Goal: Task Accomplishment & Management: Complete application form

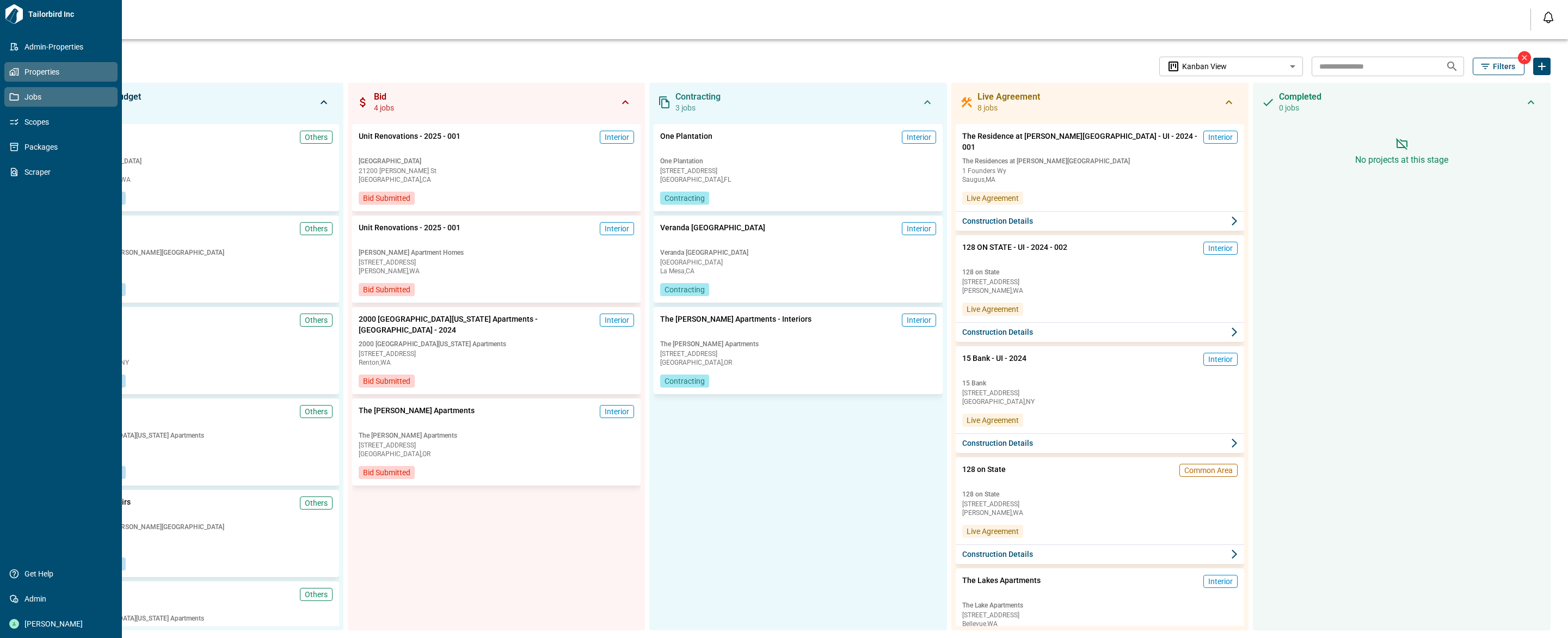
click at [15, 71] on icon at bounding box center [13, 73] width 6 height 6
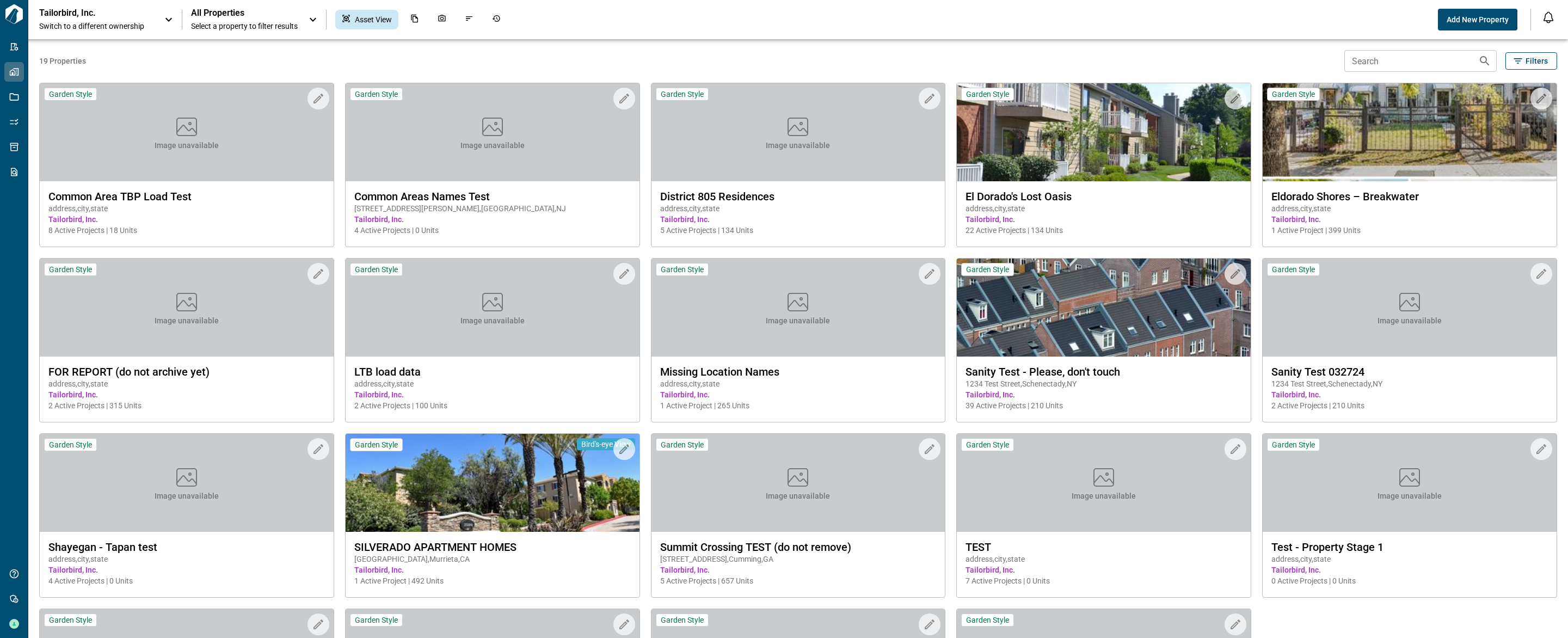
click at [163, 17] on icon at bounding box center [168, 19] width 13 height 13
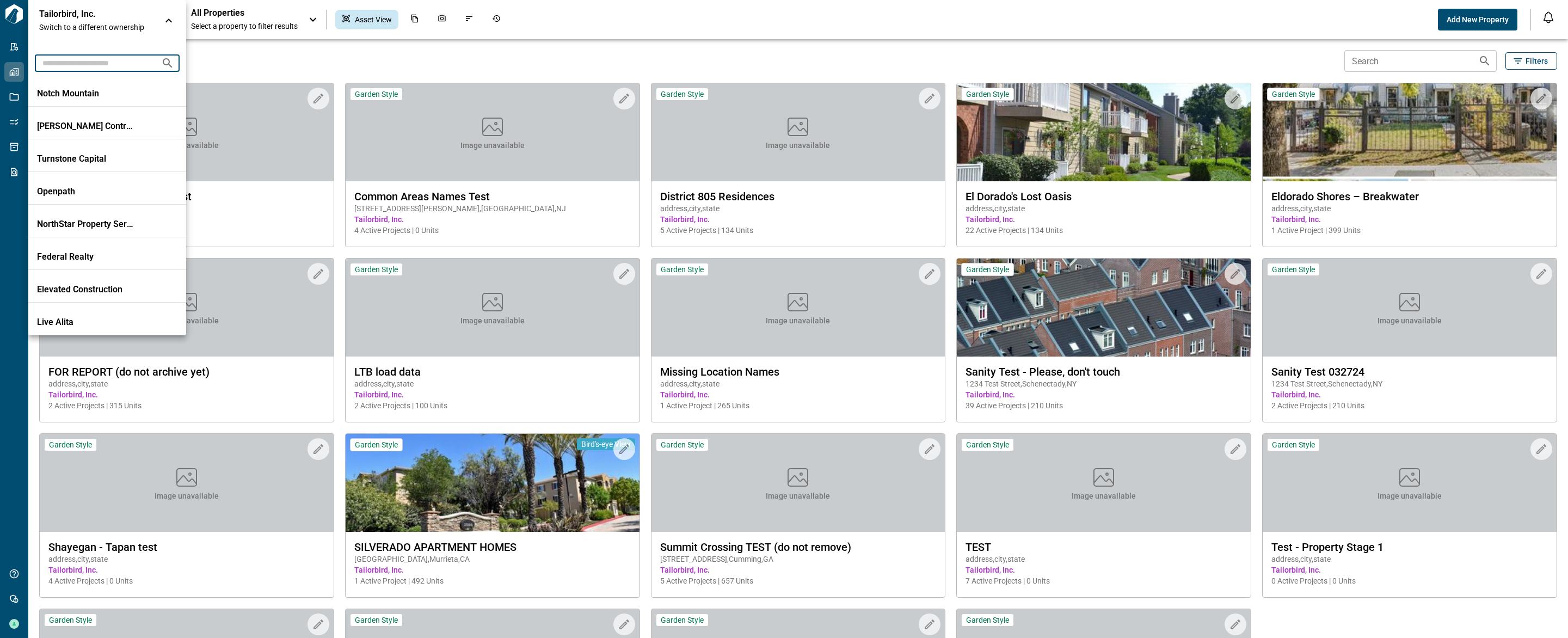
click at [103, 63] on input "text" at bounding box center [93, 63] width 117 height 20
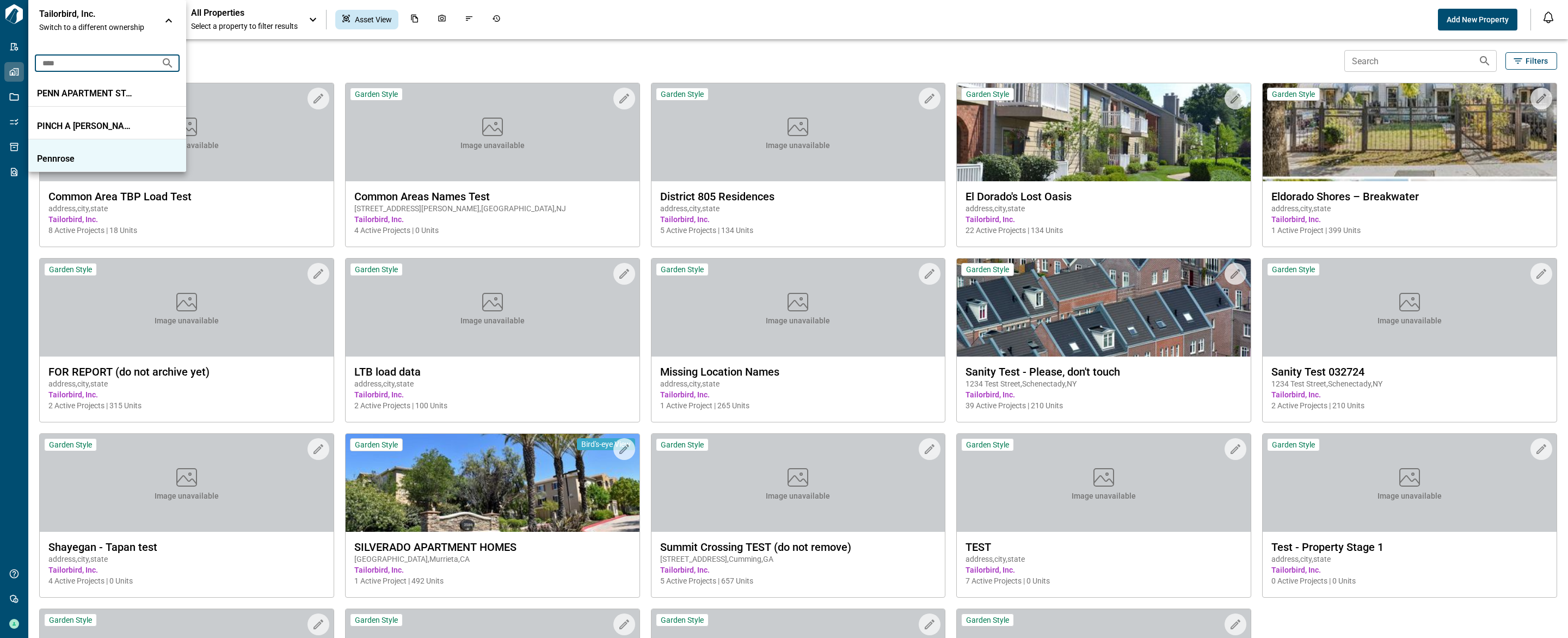
type input "****"
click at [78, 156] on p "Pennrose" at bounding box center [85, 159] width 98 height 11
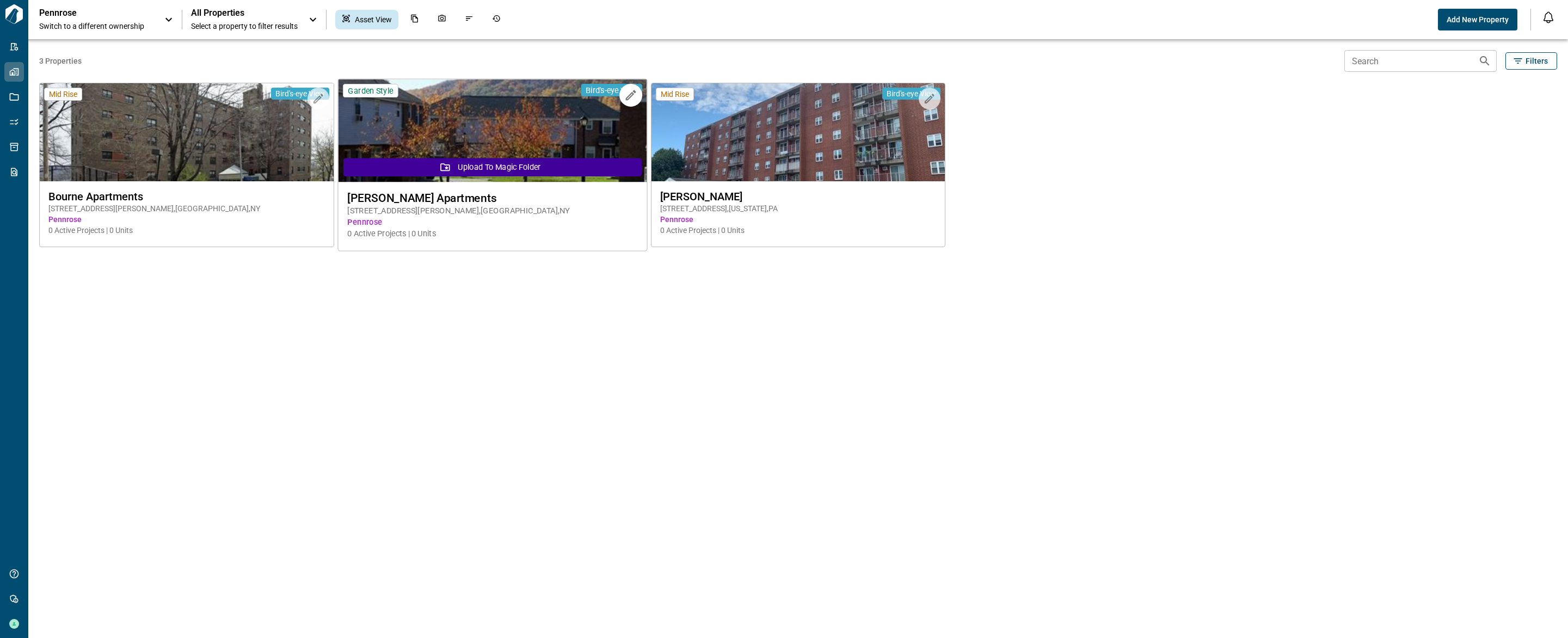
click at [436, 130] on img at bounding box center [492, 130] width 308 height 103
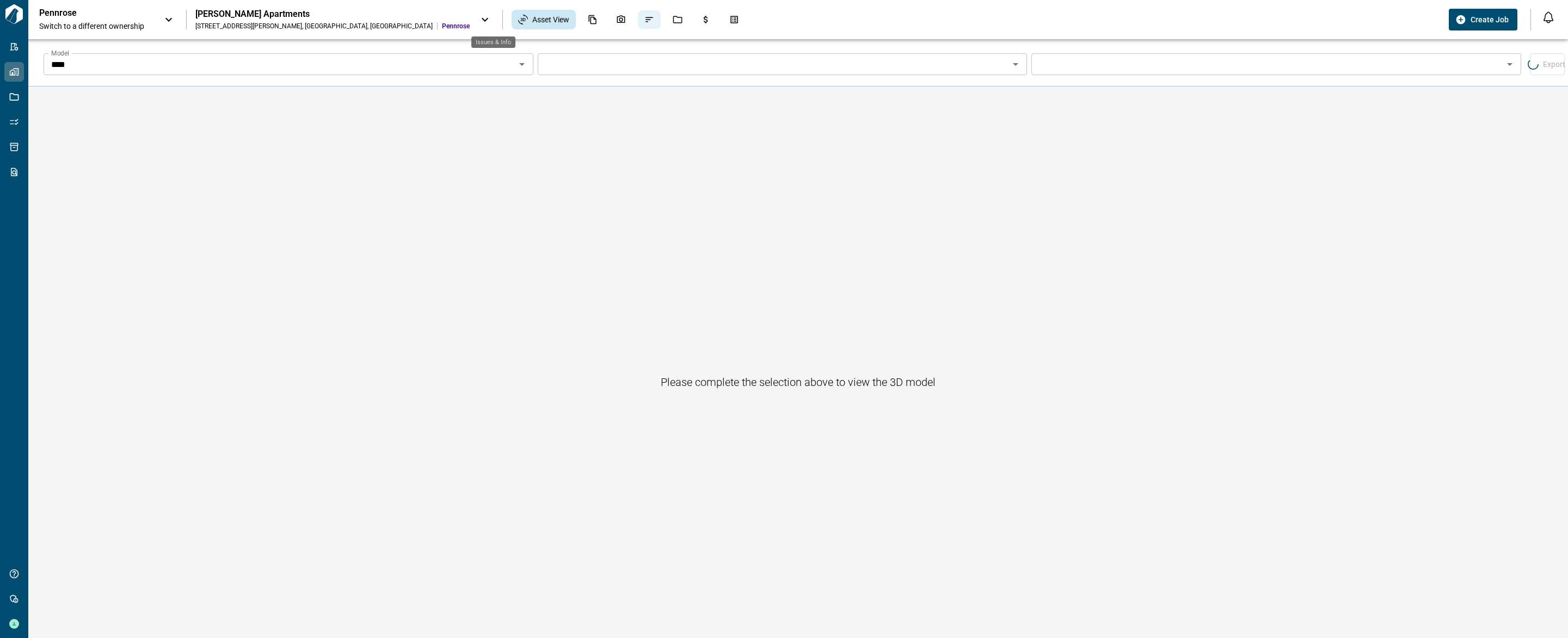
click at [638, 21] on div "Issues & Info" at bounding box center [649, 20] width 23 height 18
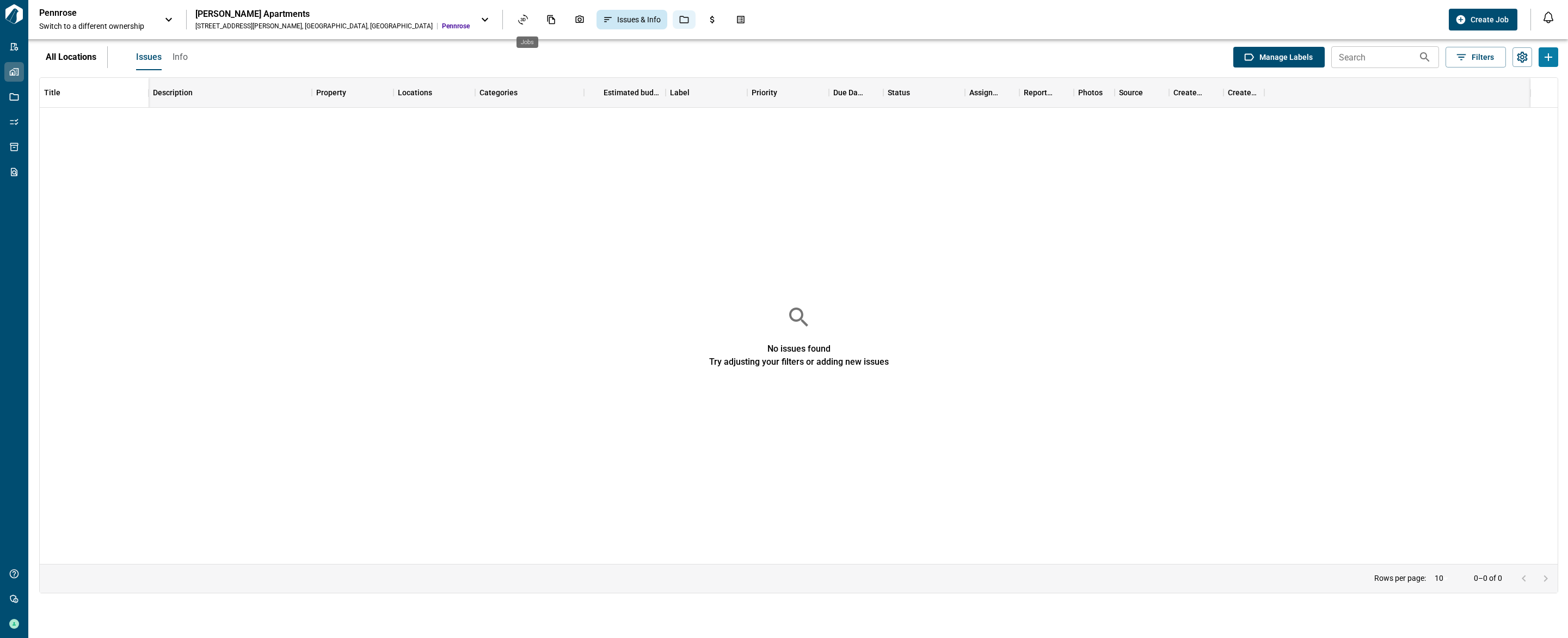
click at [680, 21] on icon "Jobs" at bounding box center [684, 20] width 10 height 10
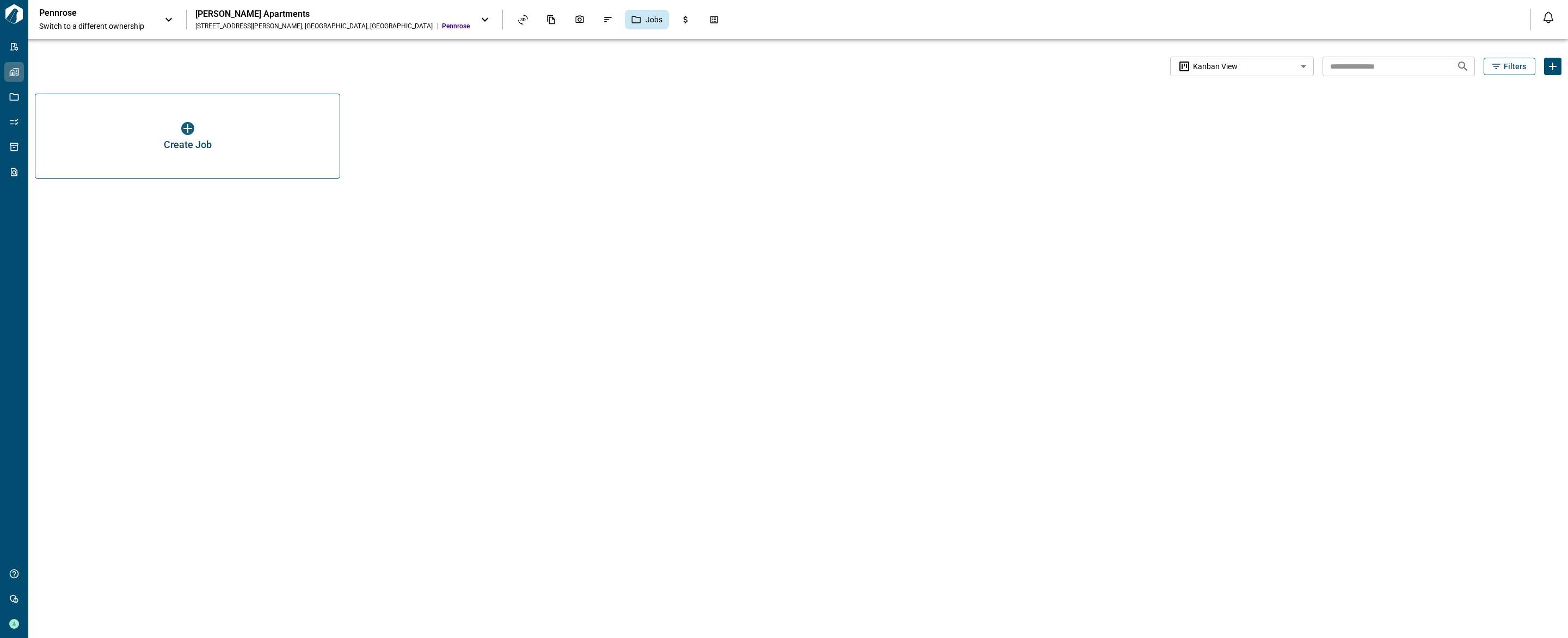
click at [289, 12] on div "[PERSON_NAME] Apartments" at bounding box center [332, 14] width 275 height 11
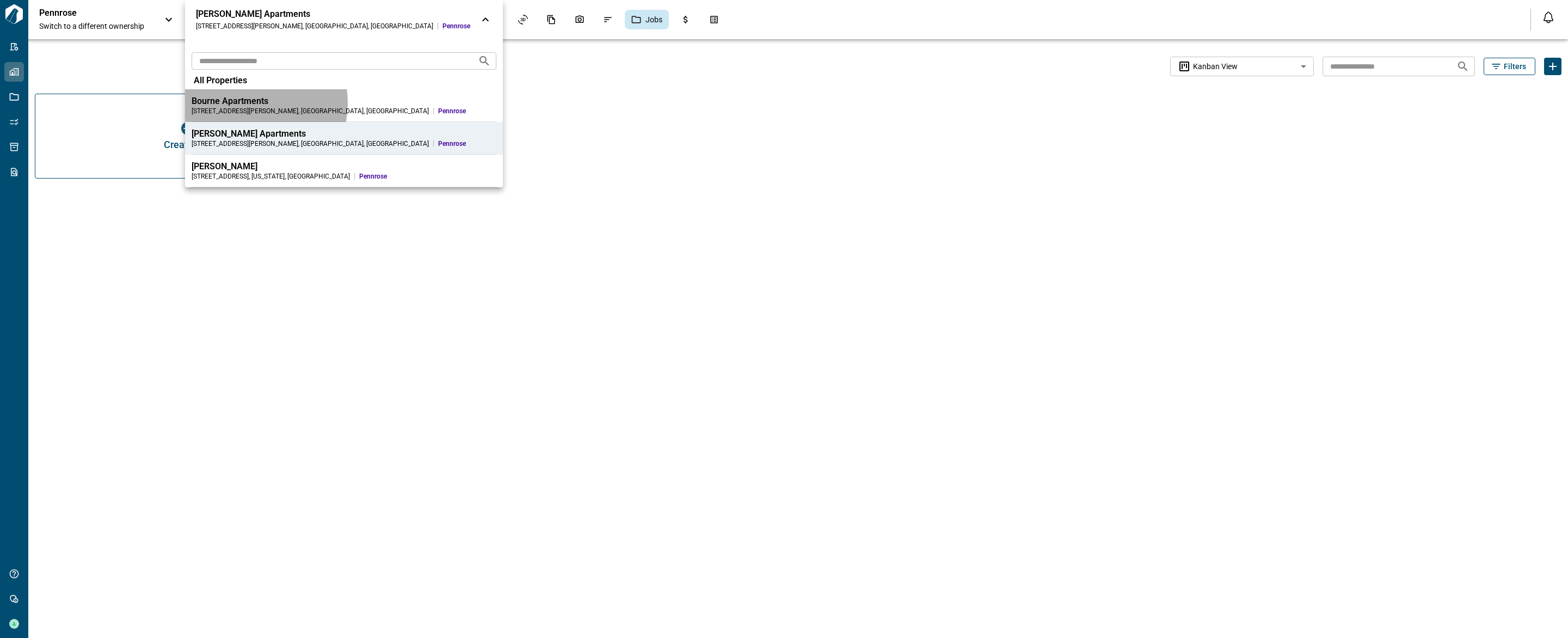
click at [245, 103] on div "Bourne Apartments" at bounding box center [344, 101] width 305 height 11
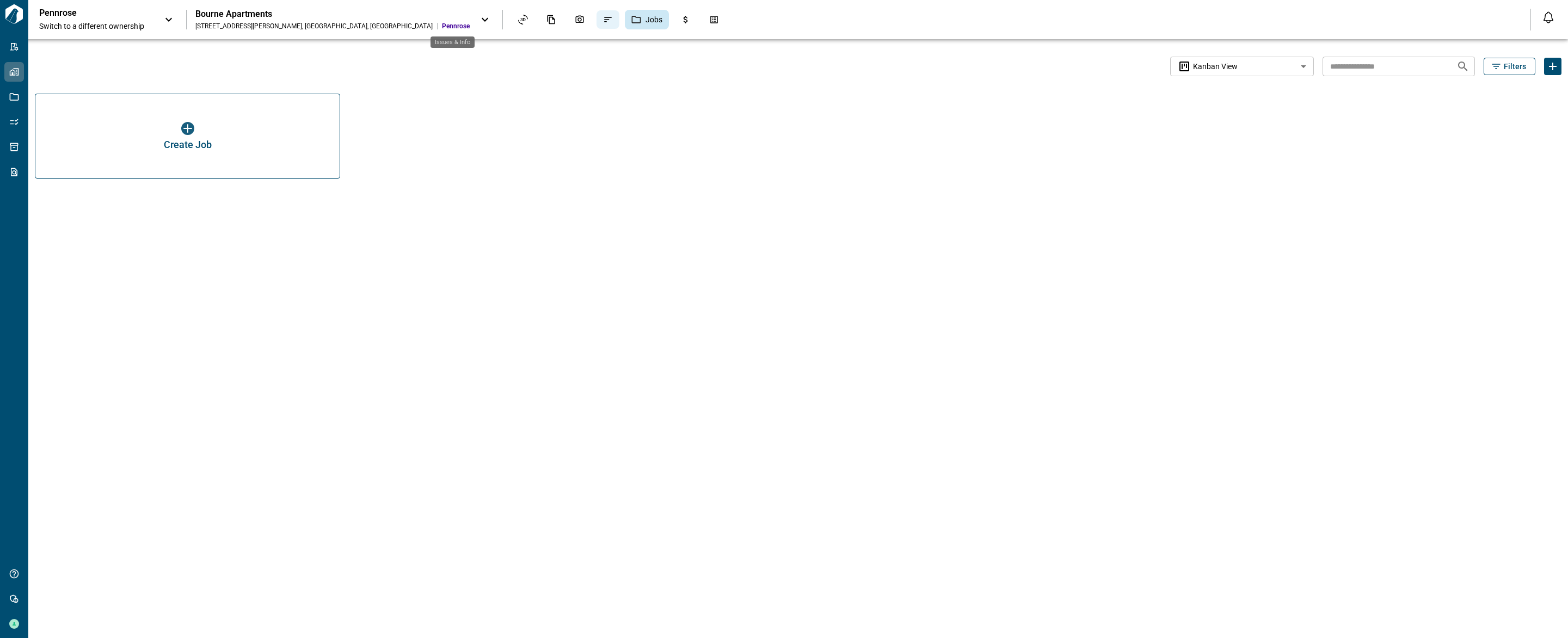
click at [604, 22] on icon "Issues & Info" at bounding box center [608, 20] width 7 height 5
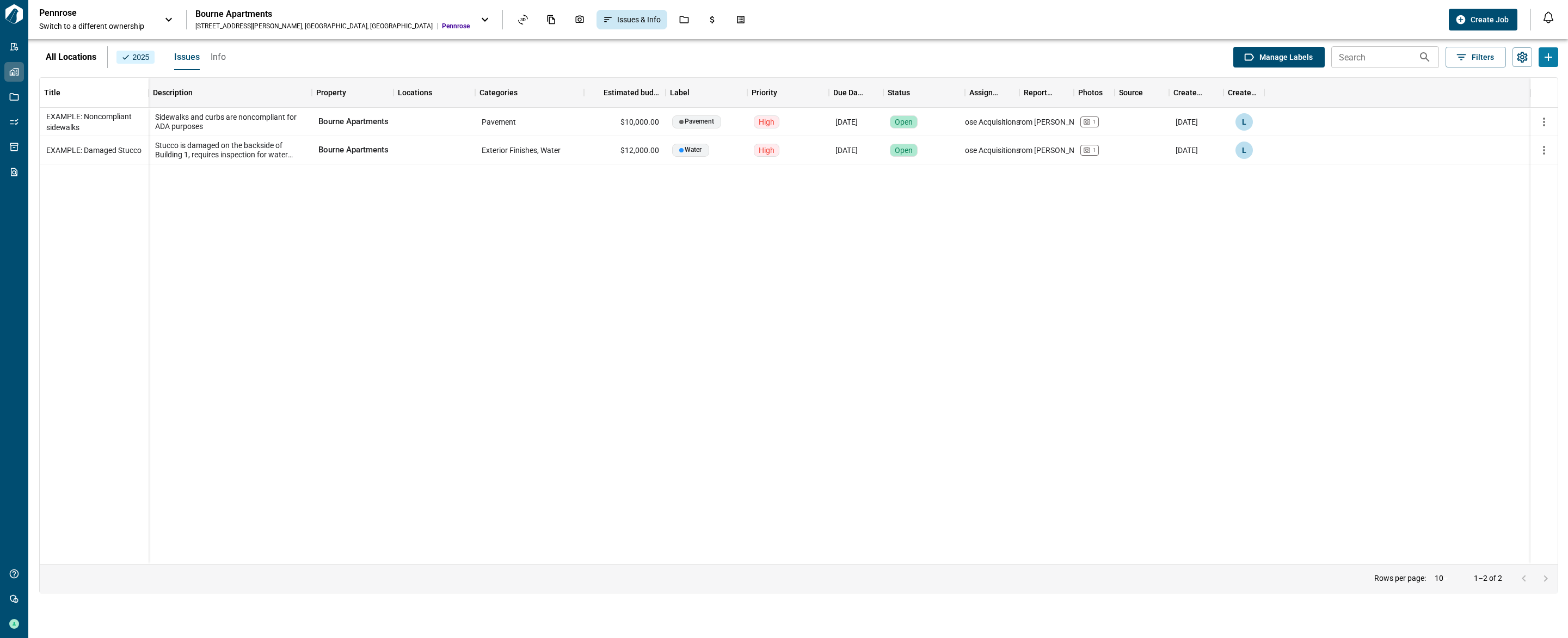
click at [479, 21] on icon at bounding box center [485, 19] width 13 height 13
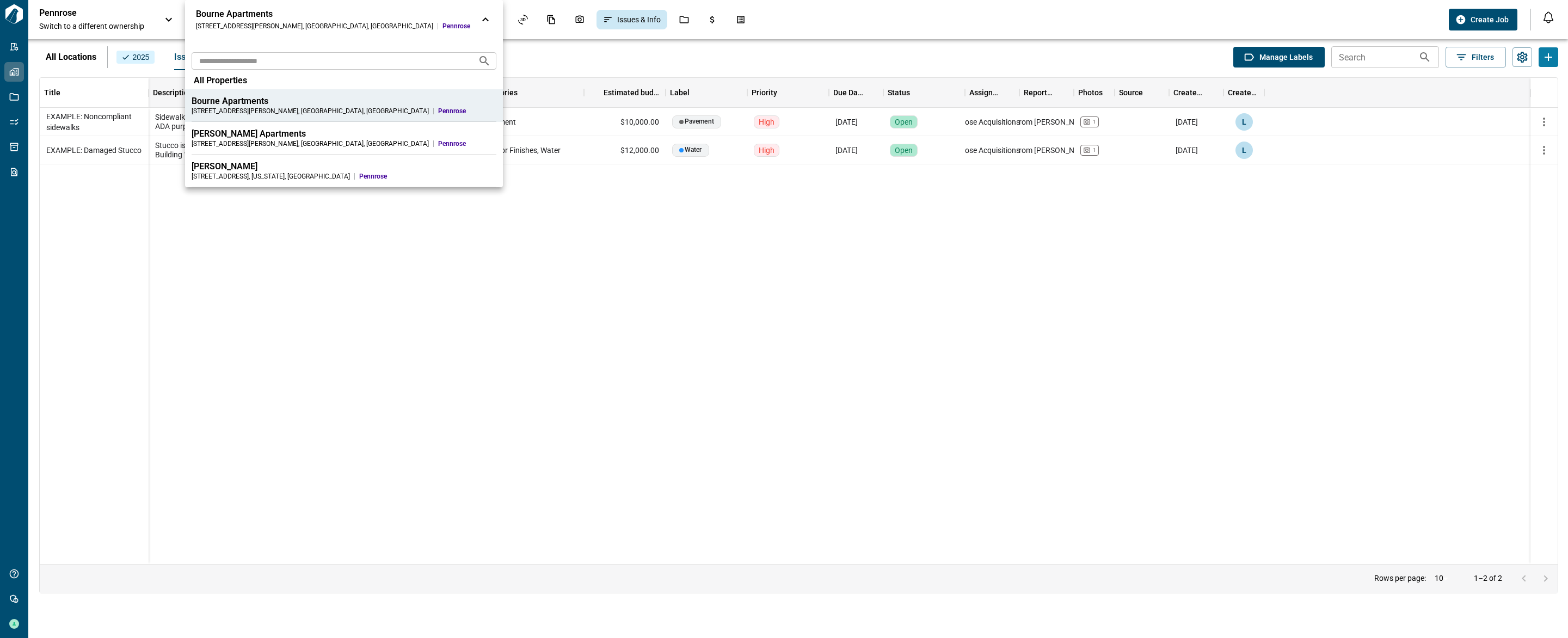
click at [482, 18] on icon at bounding box center [485, 19] width 7 height 4
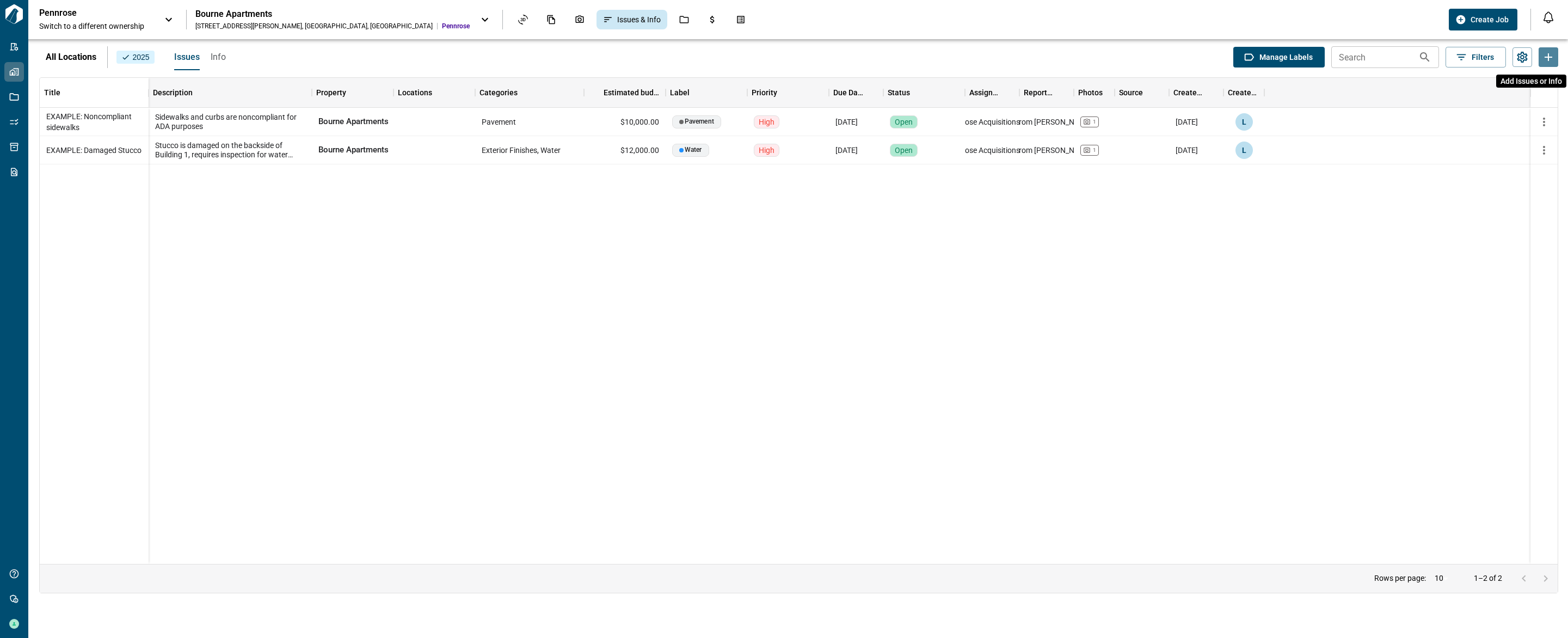
click at [1555, 57] on button "Add Issues or Info" at bounding box center [1549, 57] width 20 height 20
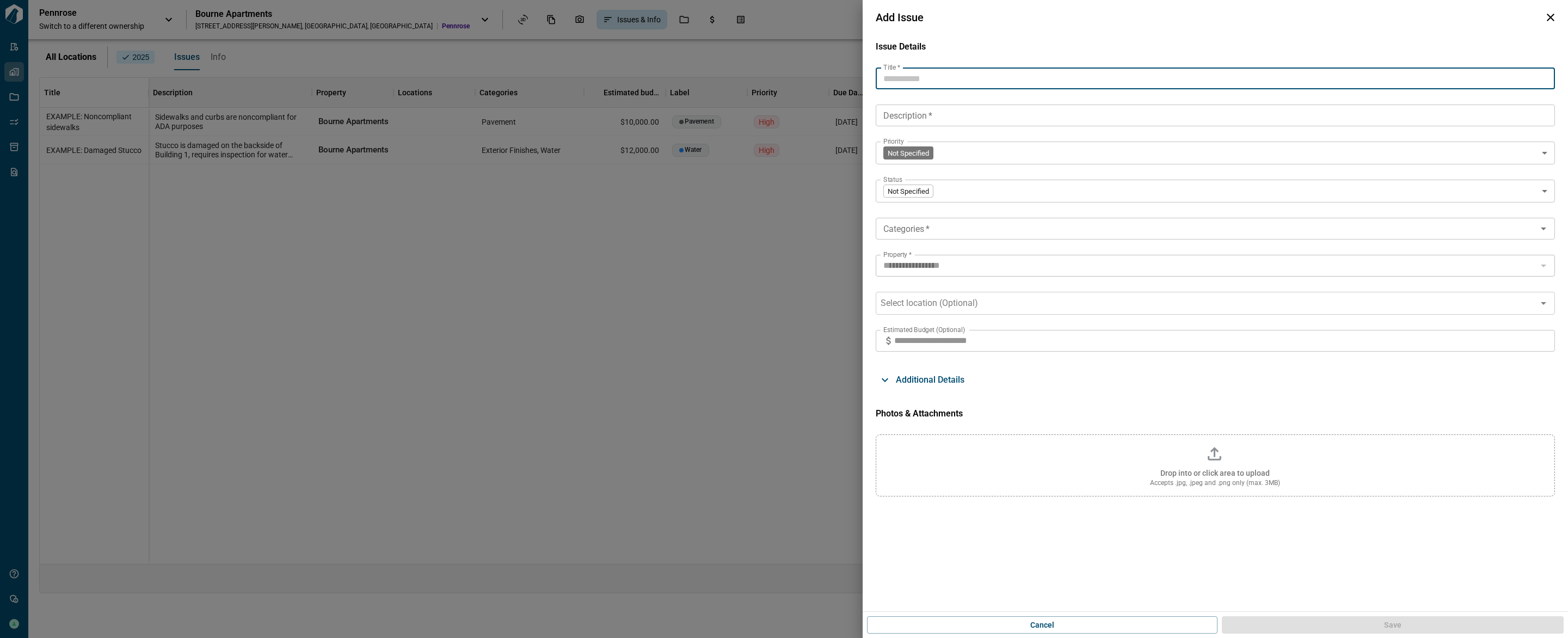
click at [910, 79] on input "Title   *" at bounding box center [1215, 78] width 680 height 22
click at [947, 158] on body "Tailorbird Inc Admin-Properties Properties Jobs Scopes Packages Scraper Get Hel…" at bounding box center [784, 319] width 1568 height 638
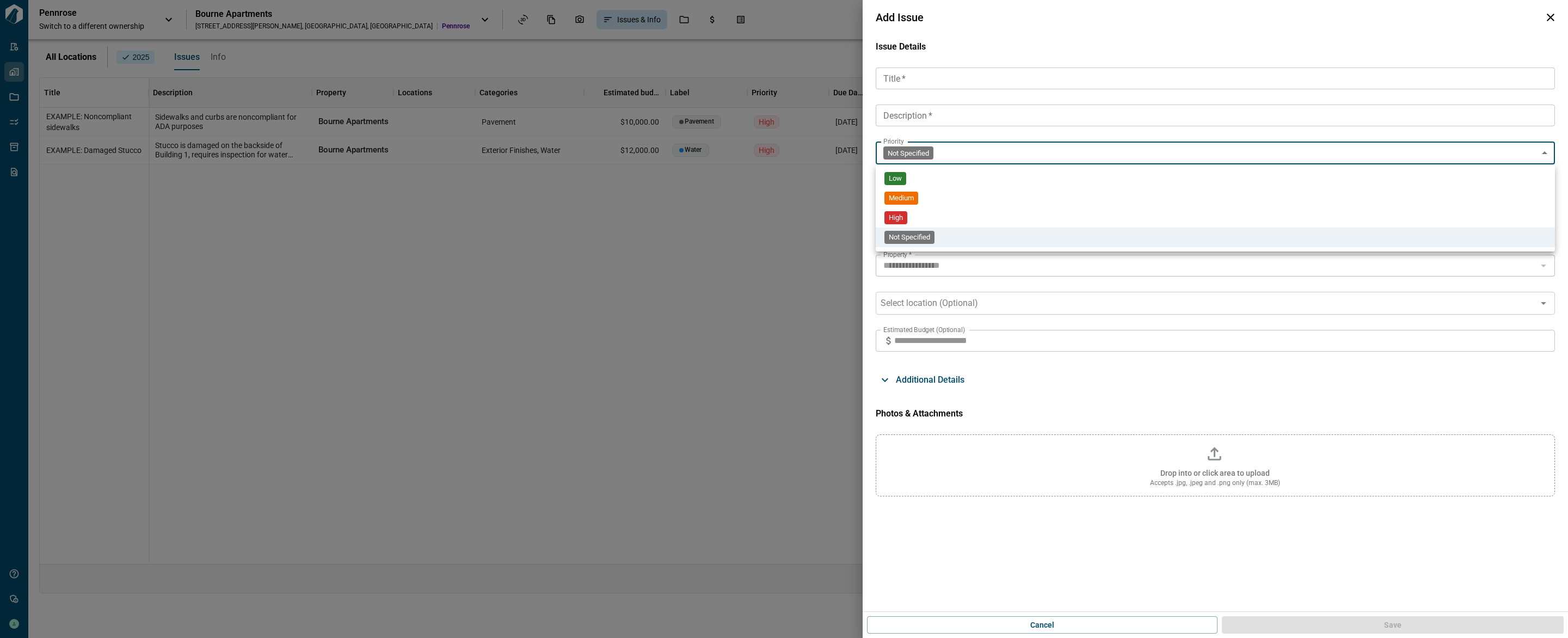
click at [957, 157] on div at bounding box center [784, 319] width 1568 height 638
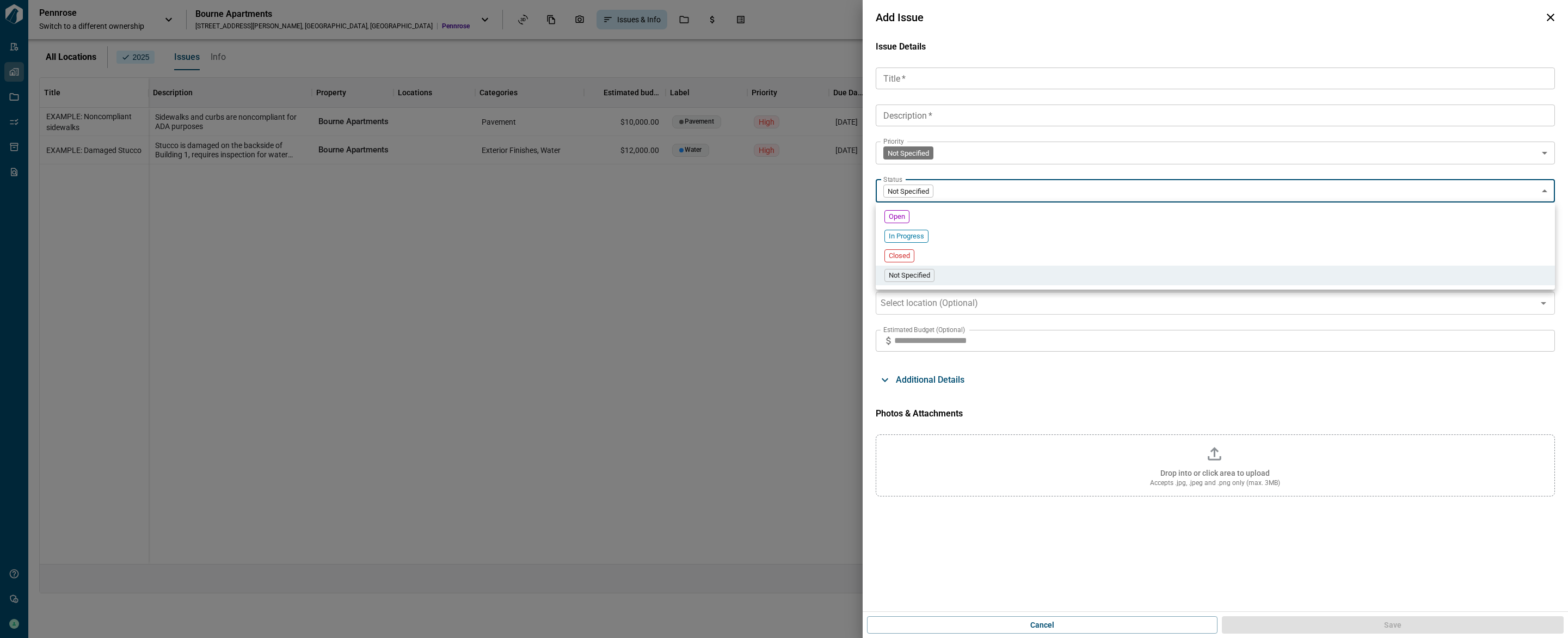
click at [966, 194] on body "Tailorbird Inc Admin-Properties Properties Jobs Scopes Packages Scraper Get Hel…" at bounding box center [784, 319] width 1568 height 638
click at [962, 188] on div at bounding box center [784, 319] width 1568 height 638
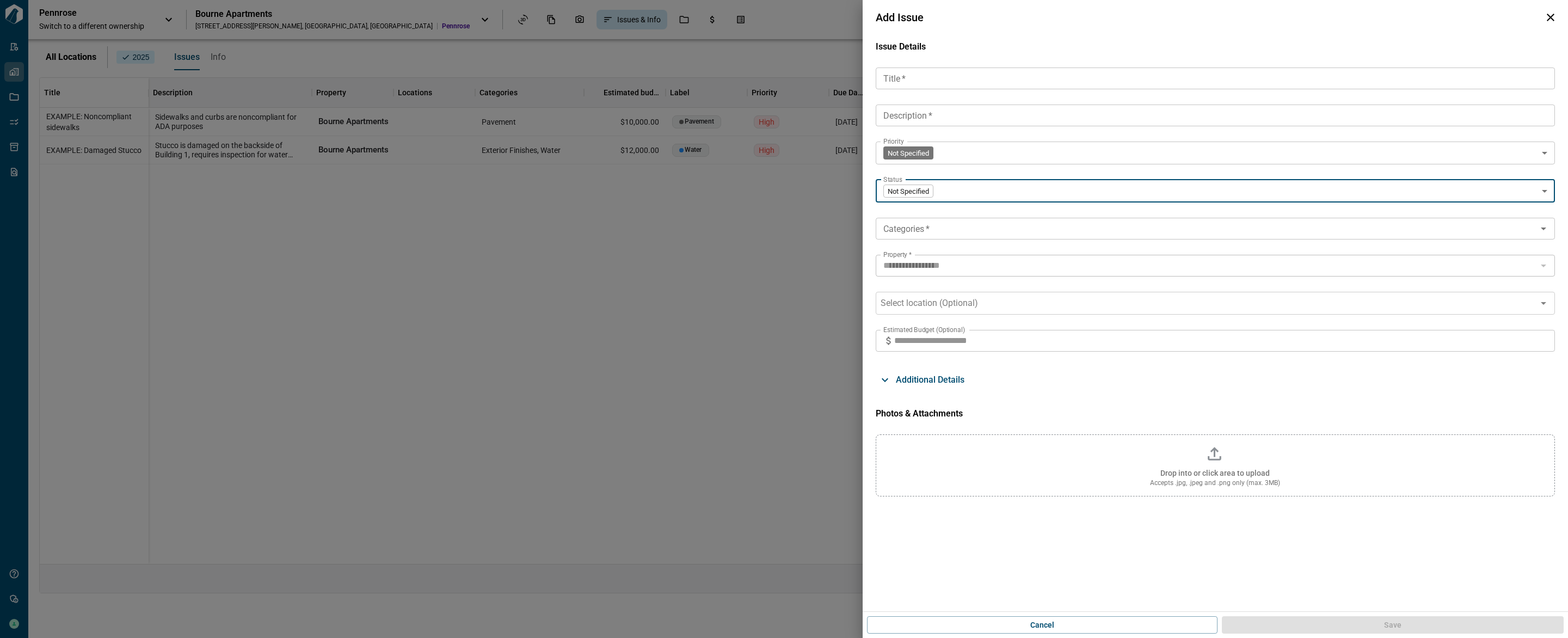
click at [943, 232] on input "Categories   *" at bounding box center [1207, 229] width 655 height 15
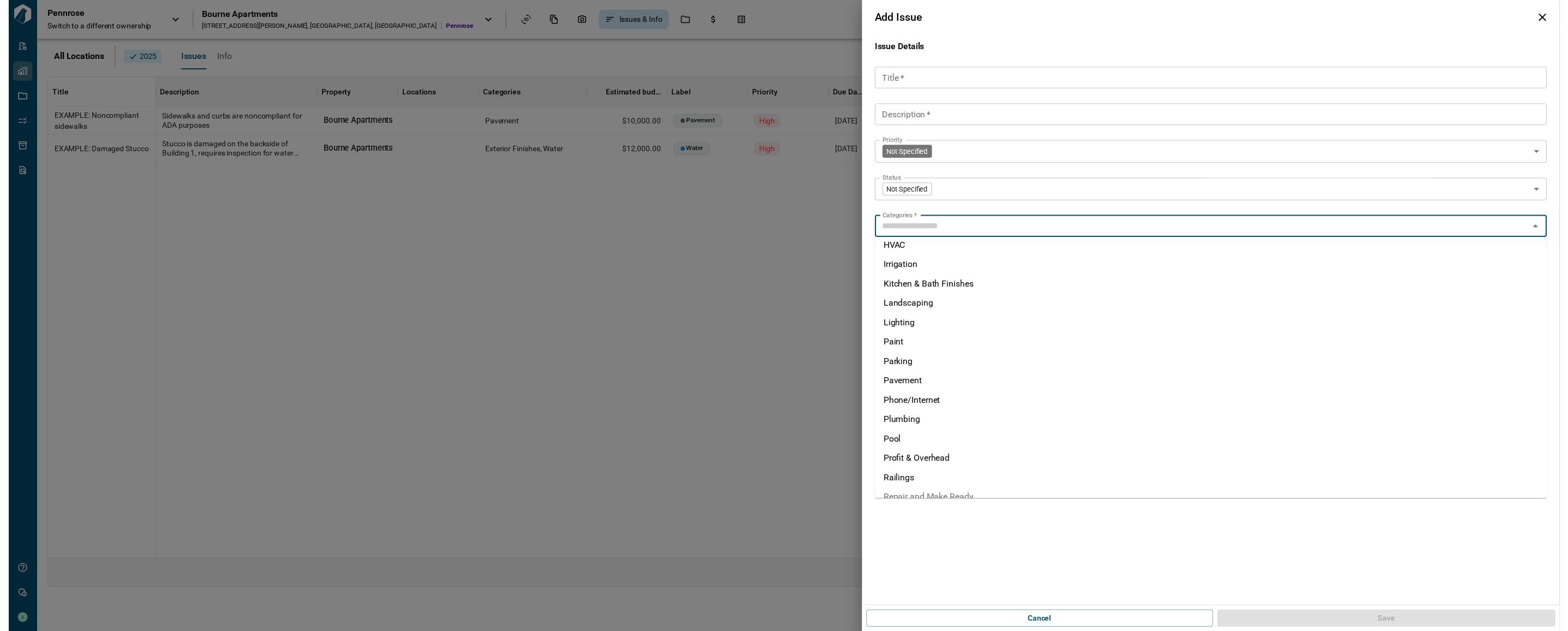
scroll to position [400, 0]
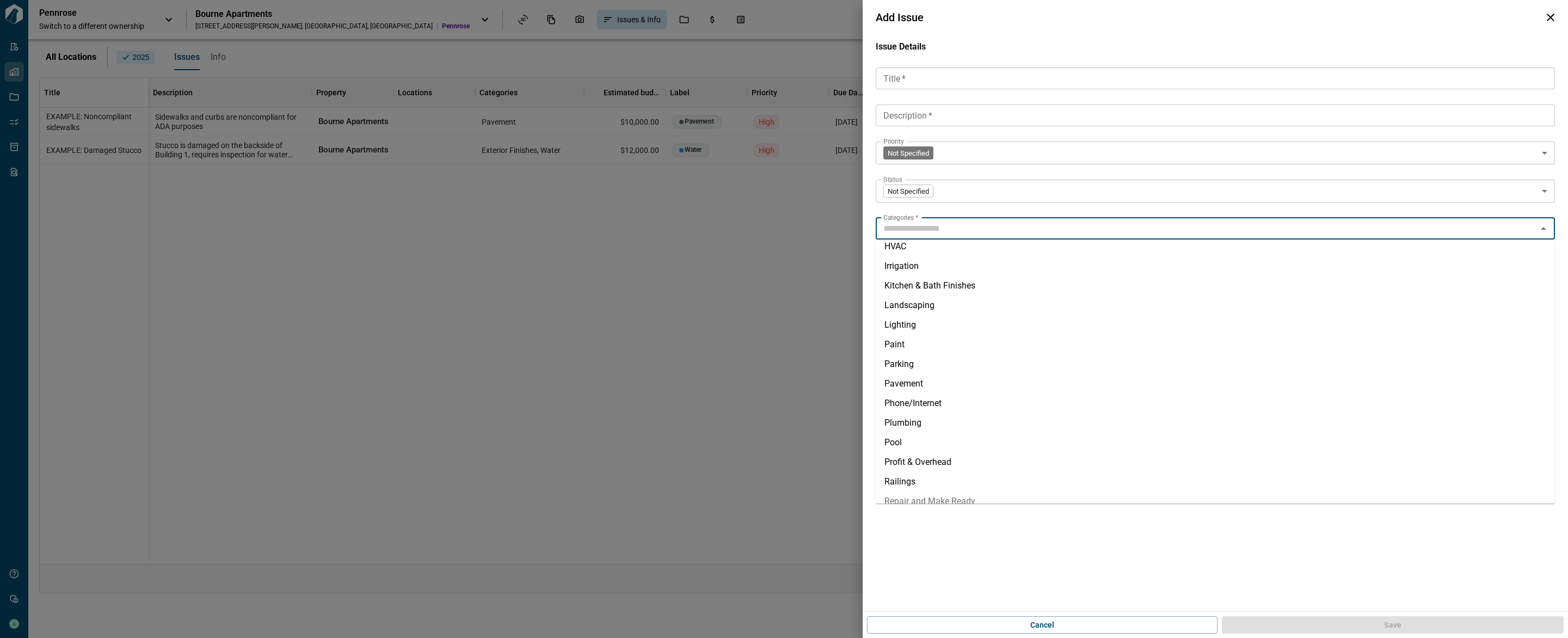
click at [951, 551] on form "**********" at bounding box center [1215, 323] width 705 height 577
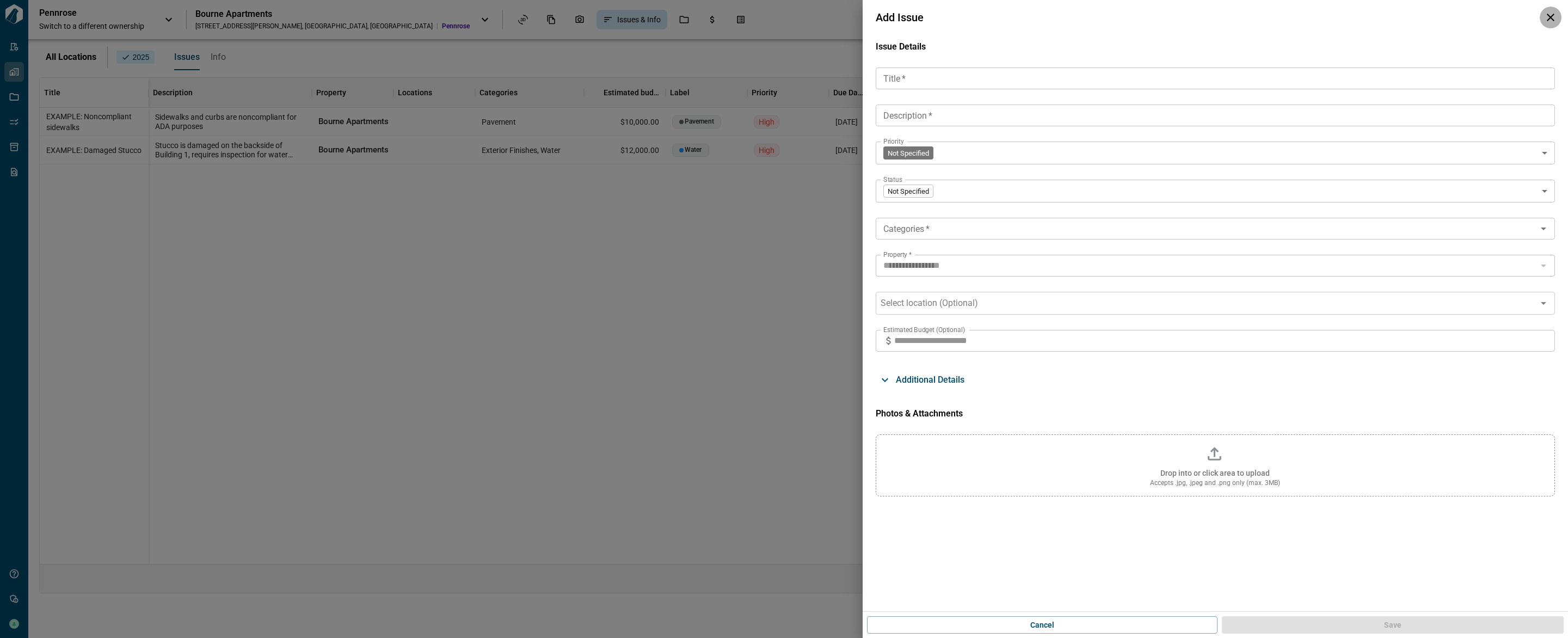
click at [1548, 22] on icon "button" at bounding box center [1550, 17] width 13 height 13
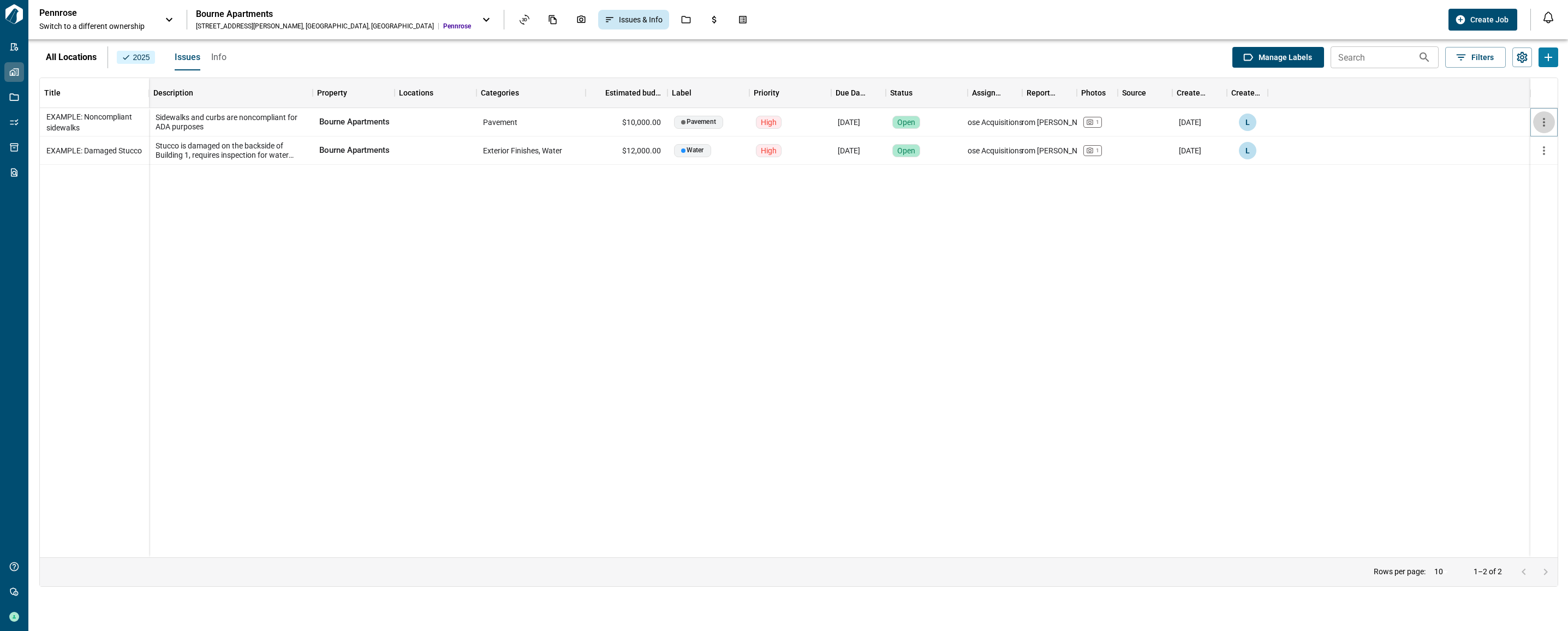
click at [1551, 124] on icon "button" at bounding box center [1544, 122] width 13 height 13
click at [1132, 378] on div at bounding box center [786, 320] width 1572 height 640
click at [675, 18] on div "Jobs" at bounding box center [686, 20] width 23 height 18
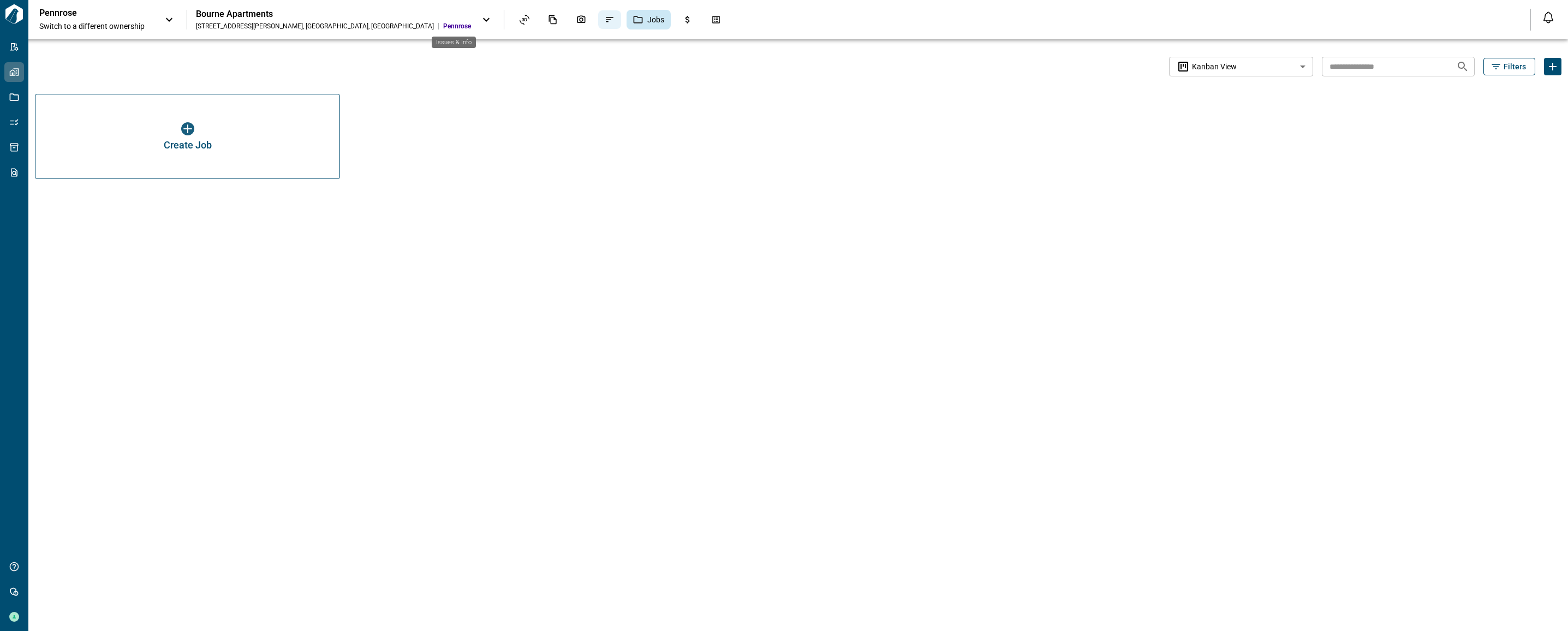
click at [605, 16] on icon "Issues & Info" at bounding box center [610, 20] width 10 height 10
